Goal: Find specific page/section: Find specific page/section

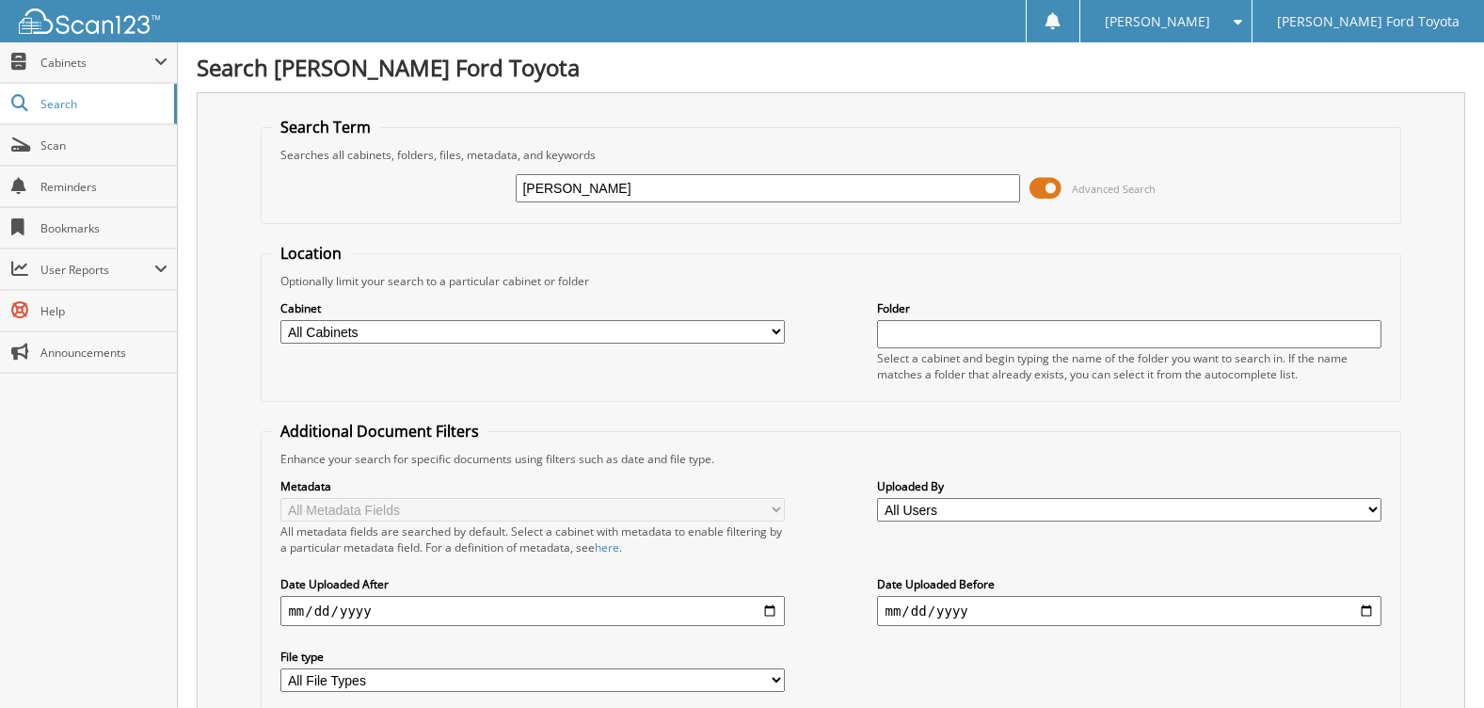
type input "[PERSON_NAME]"
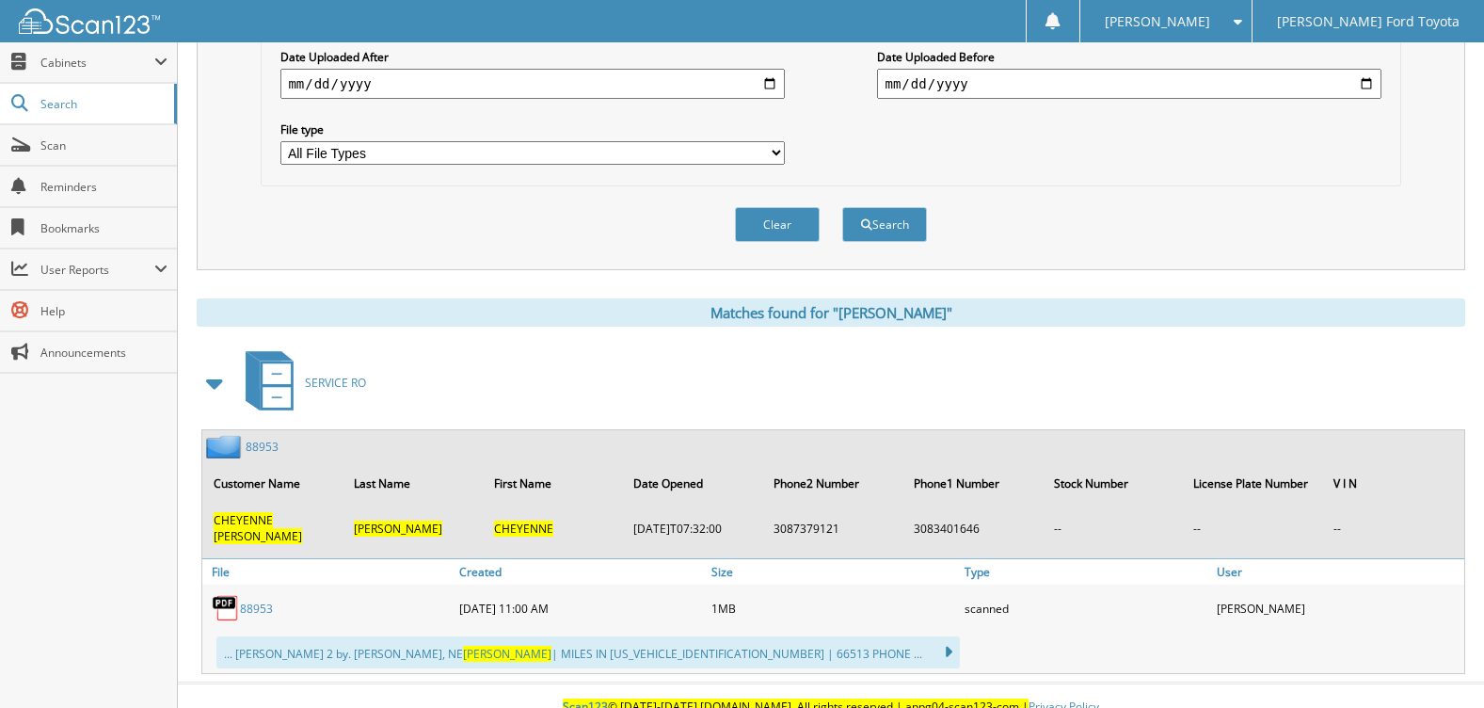
scroll to position [550, 0]
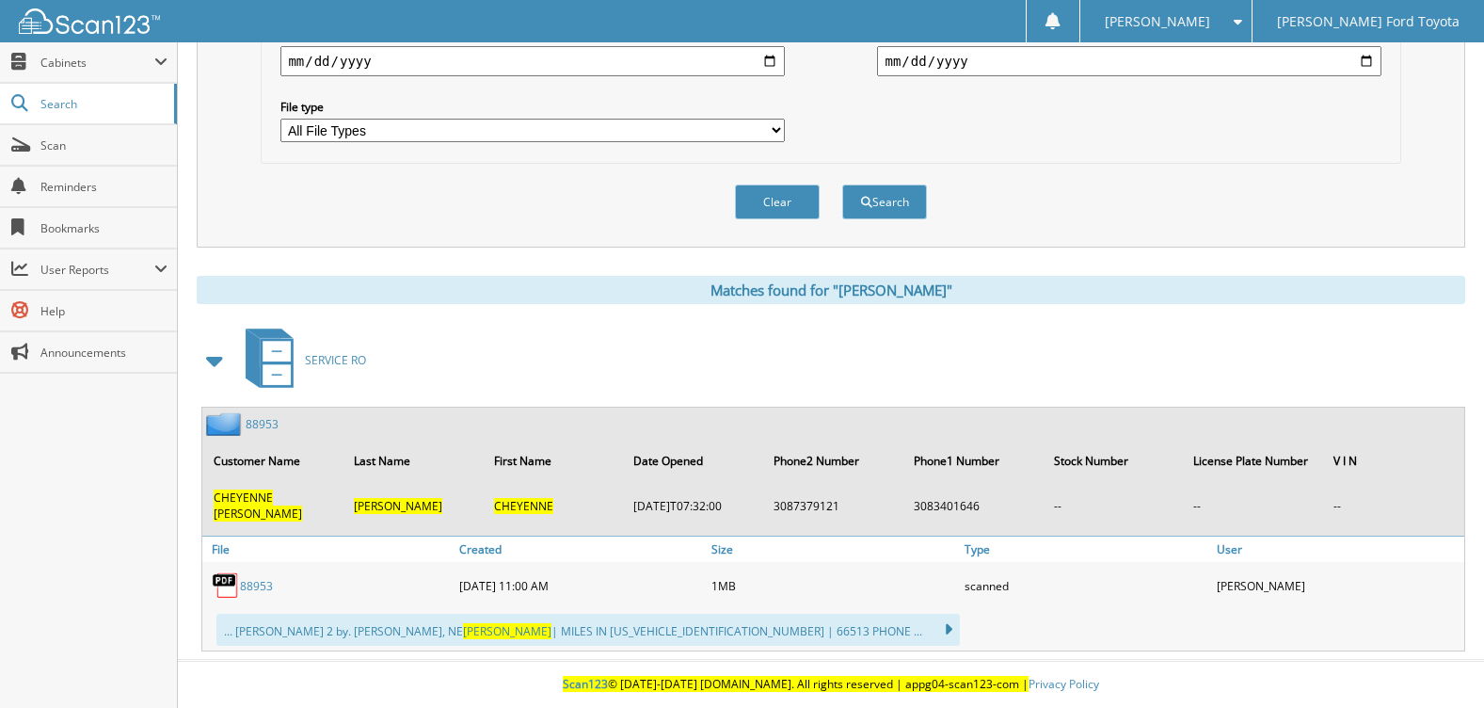
click at [259, 584] on link "88953" at bounding box center [256, 586] width 33 height 16
click at [239, 583] on img at bounding box center [226, 585] width 28 height 28
click at [262, 589] on link "88953" at bounding box center [256, 586] width 33 height 16
